Goal: Transaction & Acquisition: Purchase product/service

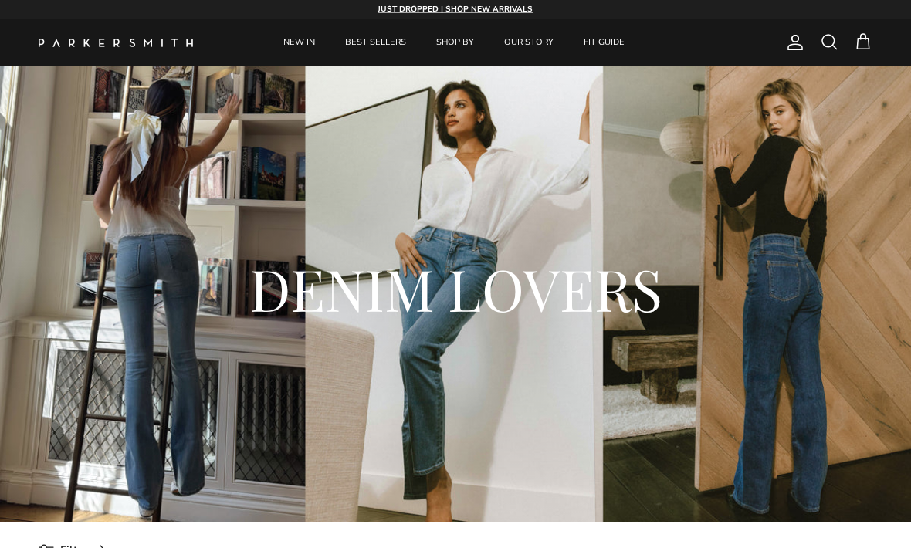
click at [602, 48] on link "FIT GUIDE" at bounding box center [604, 42] width 69 height 47
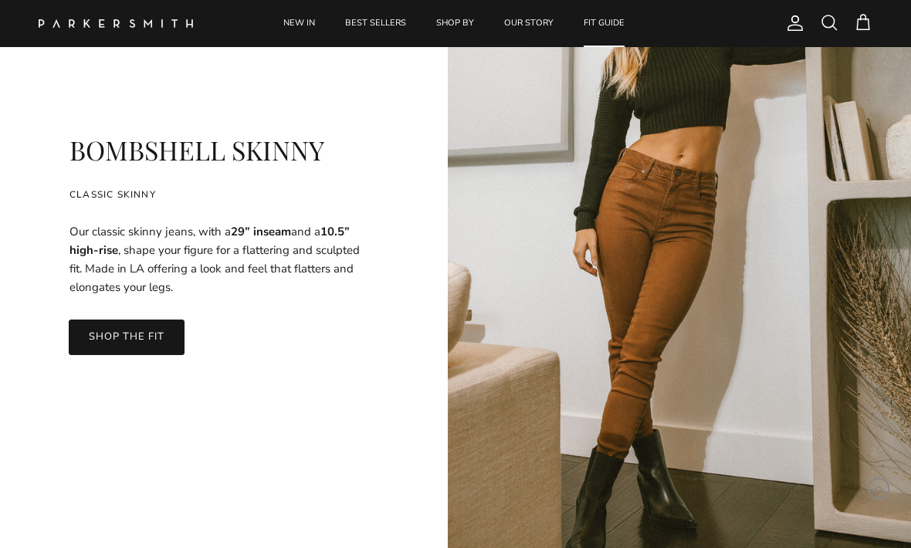
scroll to position [899, 0]
click at [123, 340] on link "SHOP THE FIT" at bounding box center [127, 339] width 116 height 36
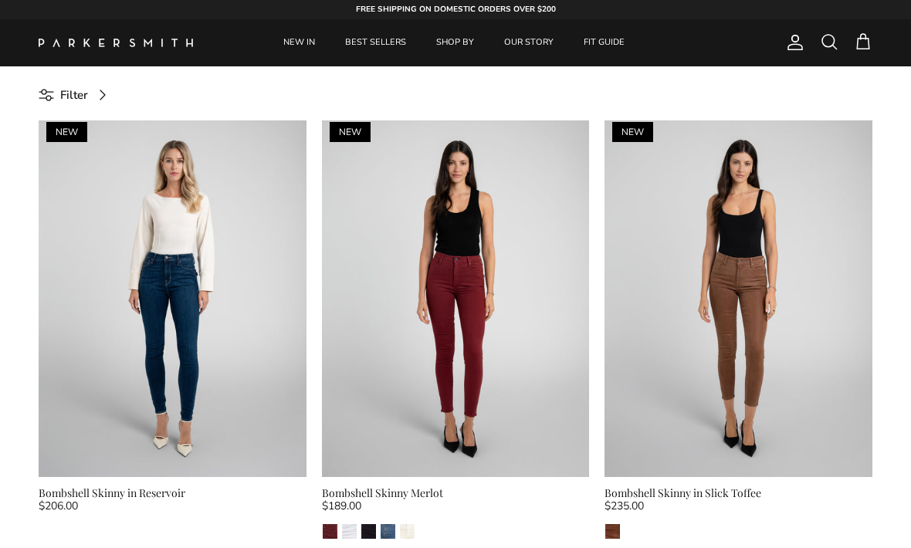
click at [137, 265] on img at bounding box center [173, 298] width 268 height 357
click at [136, 267] on img at bounding box center [173, 298] width 268 height 357
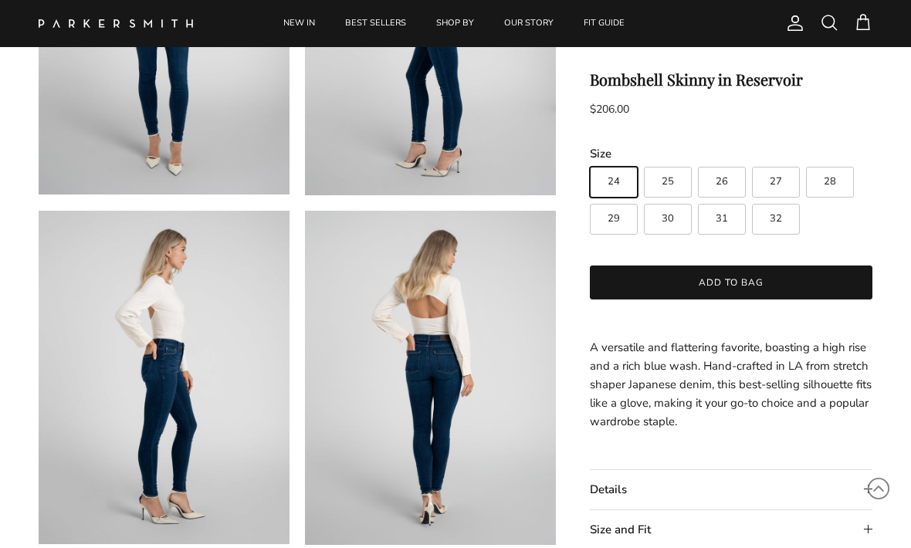
scroll to position [273, 0]
